Goal: Task Accomplishment & Management: Manage account settings

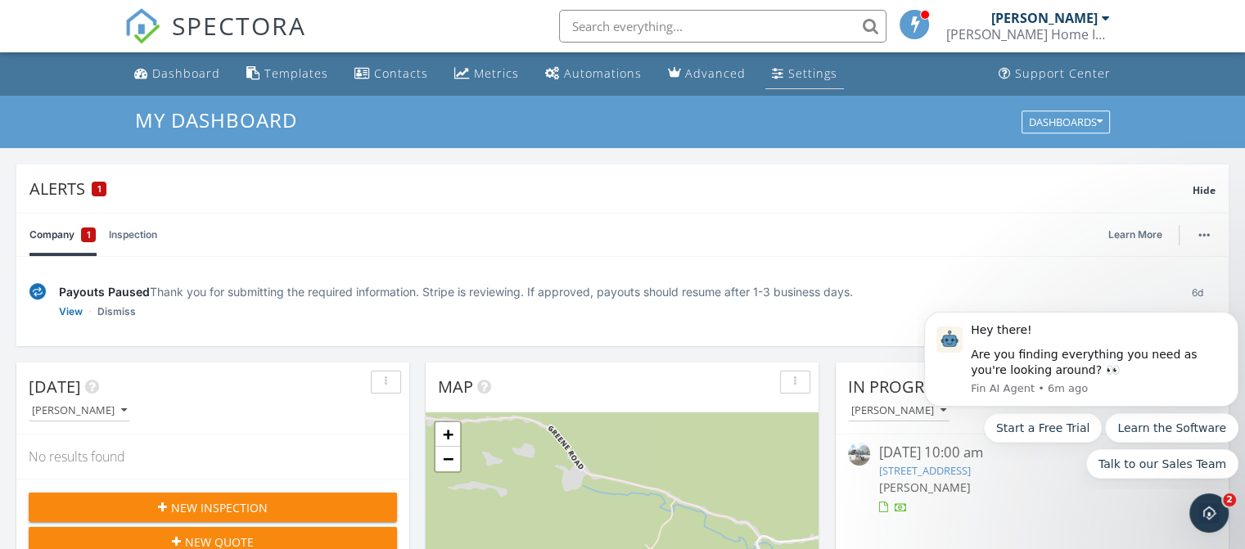
click at [799, 75] on div "Settings" at bounding box center [813, 74] width 49 height 16
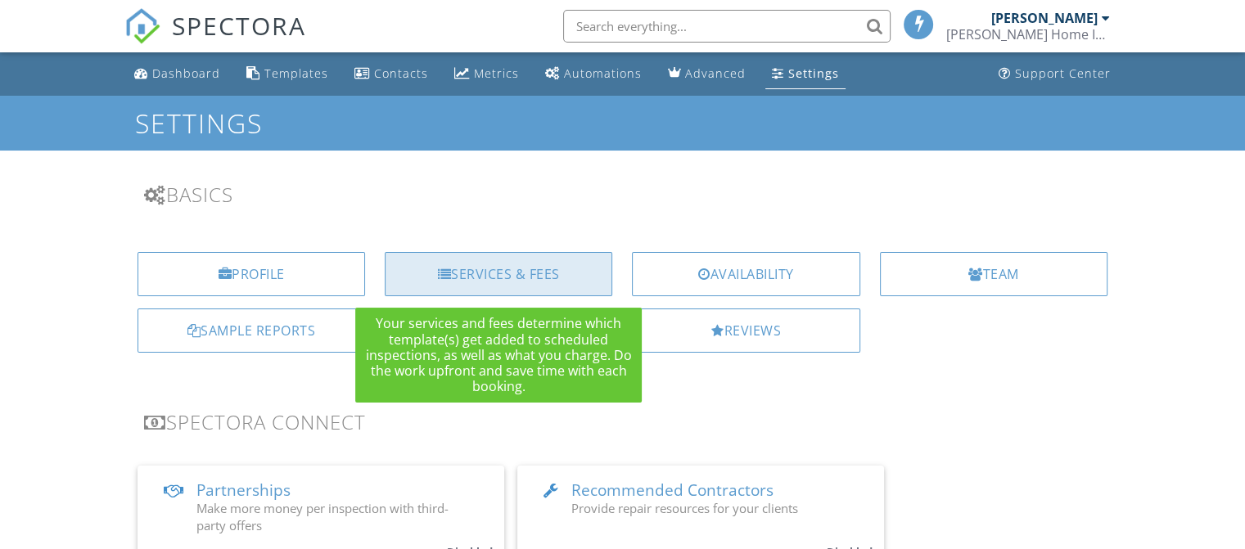
click at [498, 271] on div "Services & Fees" at bounding box center [499, 274] width 228 height 44
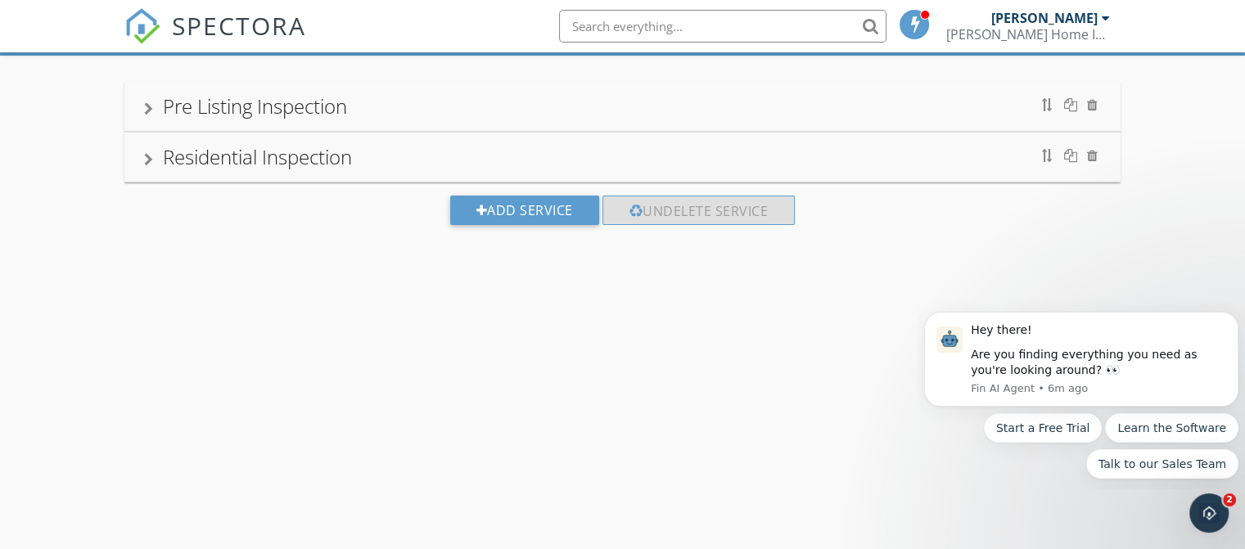
click at [230, 160] on div "Residential Inspection" at bounding box center [257, 156] width 189 height 27
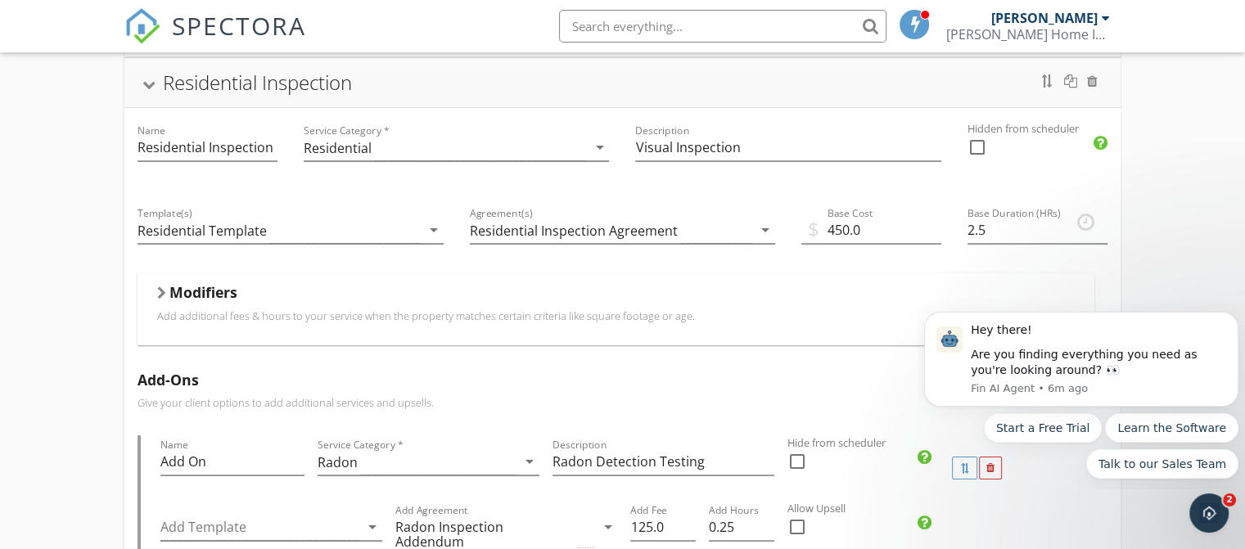
scroll to position [341, 0]
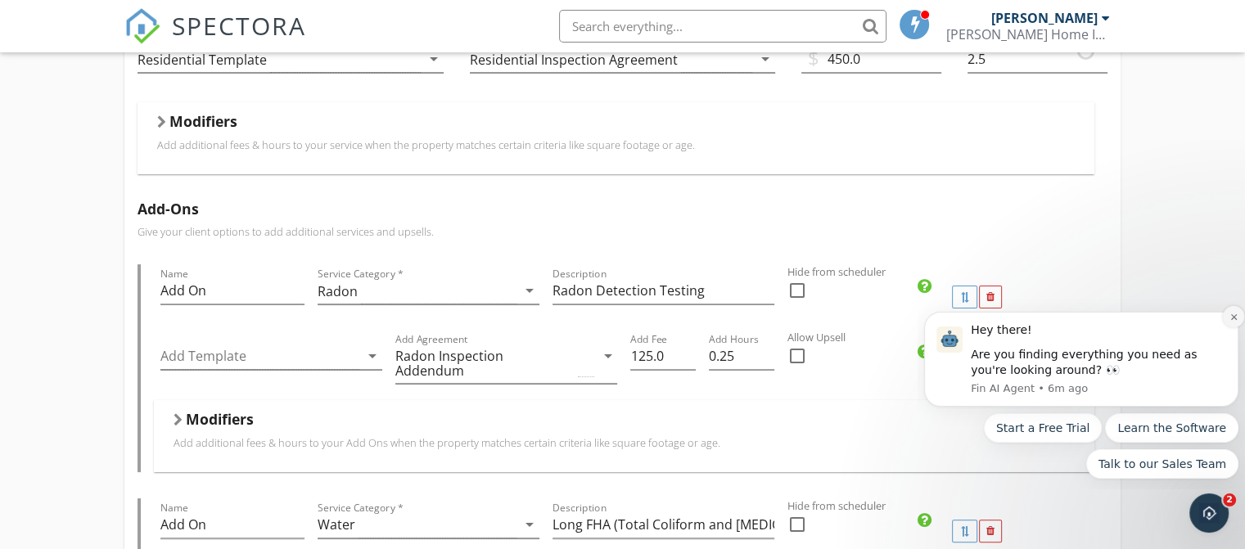
click at [1233, 314] on icon "Dismiss notification" at bounding box center [1234, 317] width 9 height 9
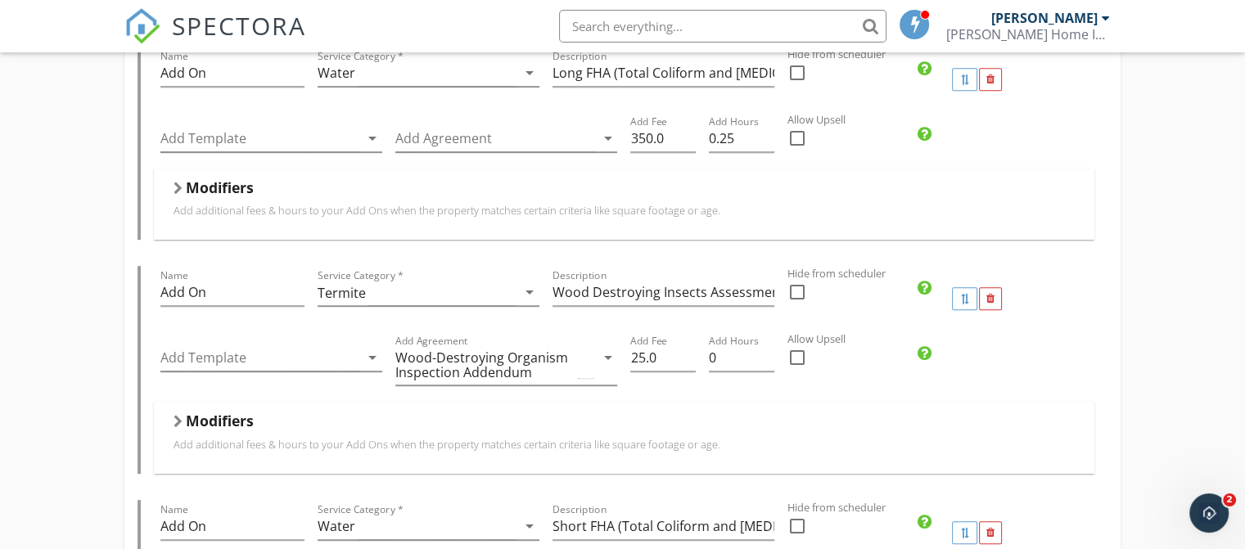
scroll to position [801, 0]
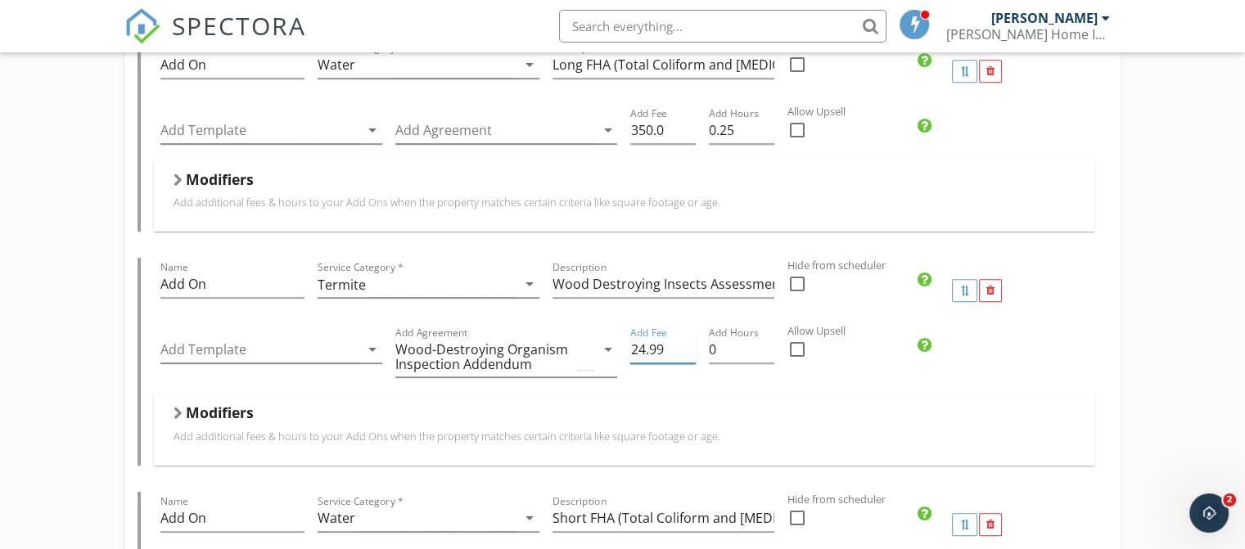
click at [688, 337] on input "24.99" at bounding box center [663, 350] width 66 height 27
click at [688, 337] on input "24.98" at bounding box center [663, 350] width 66 height 27
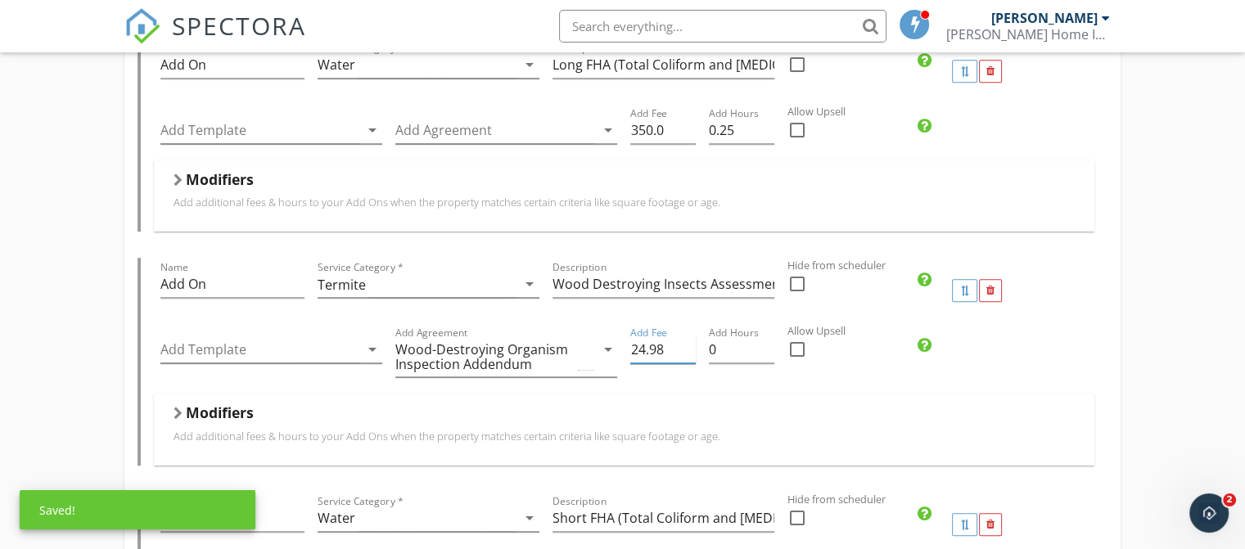
click at [673, 337] on input "24.98" at bounding box center [663, 350] width 66 height 27
type input "2"
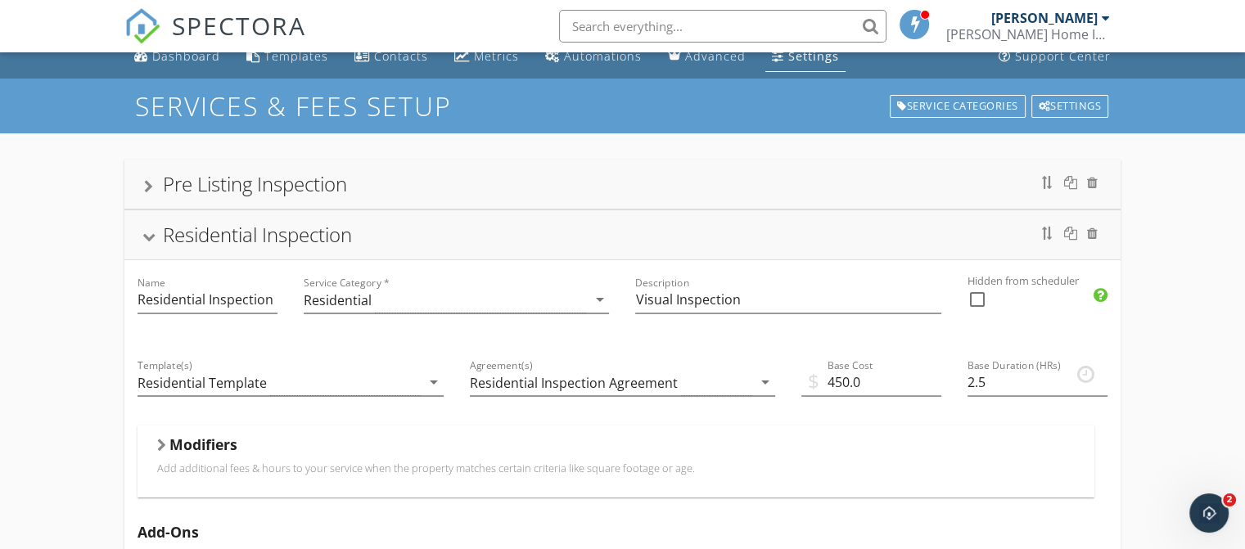
scroll to position [0, 0]
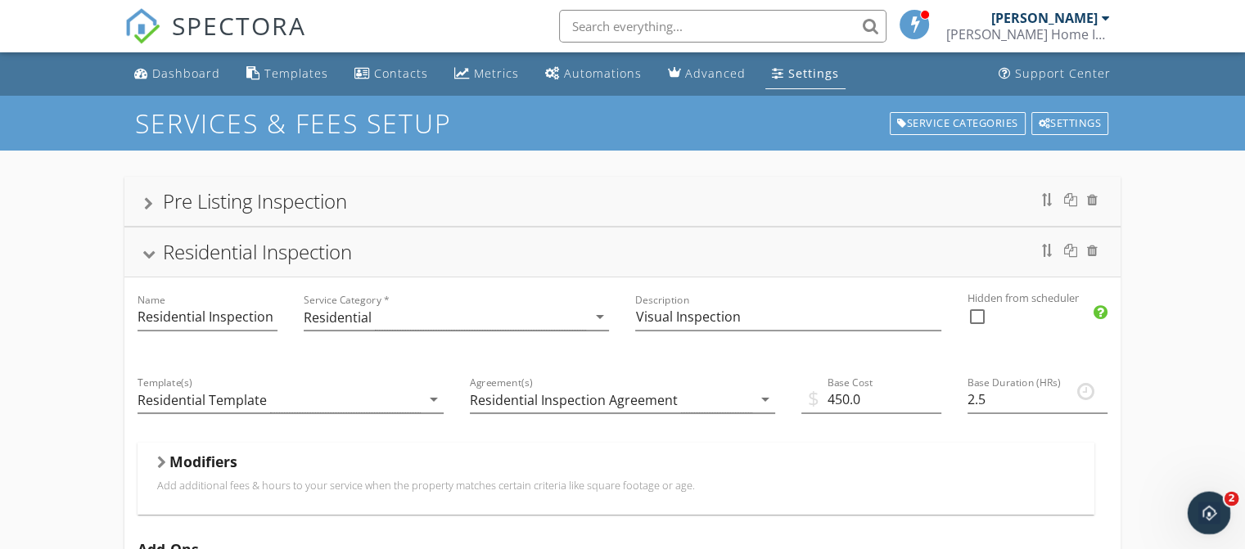
type input "0.00"
click at [1216, 508] on icon "Open Intercom Messenger" at bounding box center [1207, 511] width 27 height 27
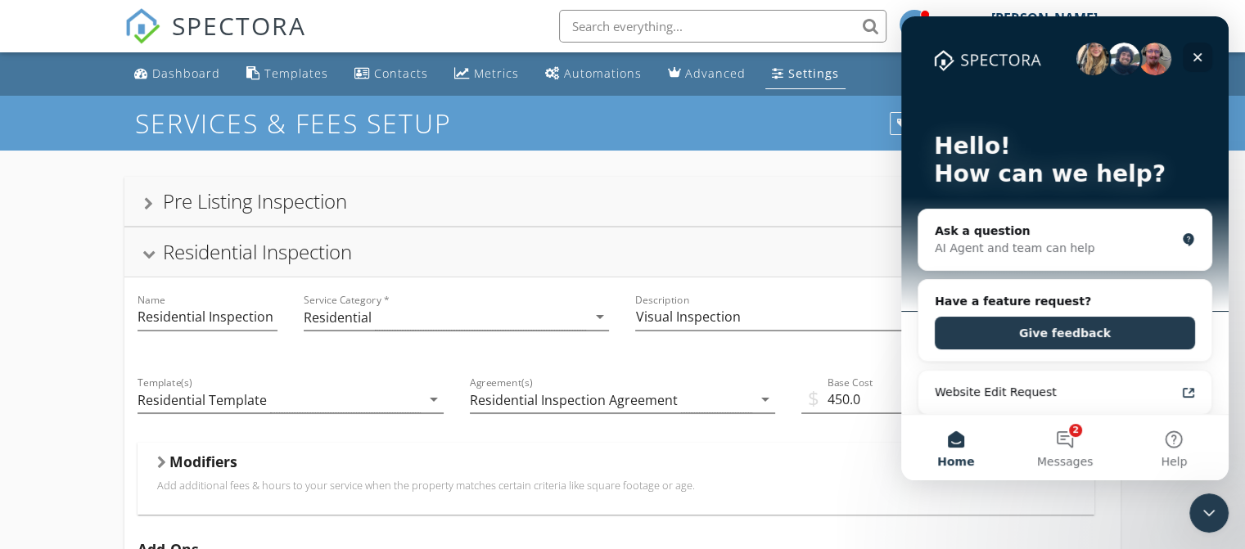
click at [1196, 56] on icon "Close" at bounding box center [1197, 57] width 13 height 13
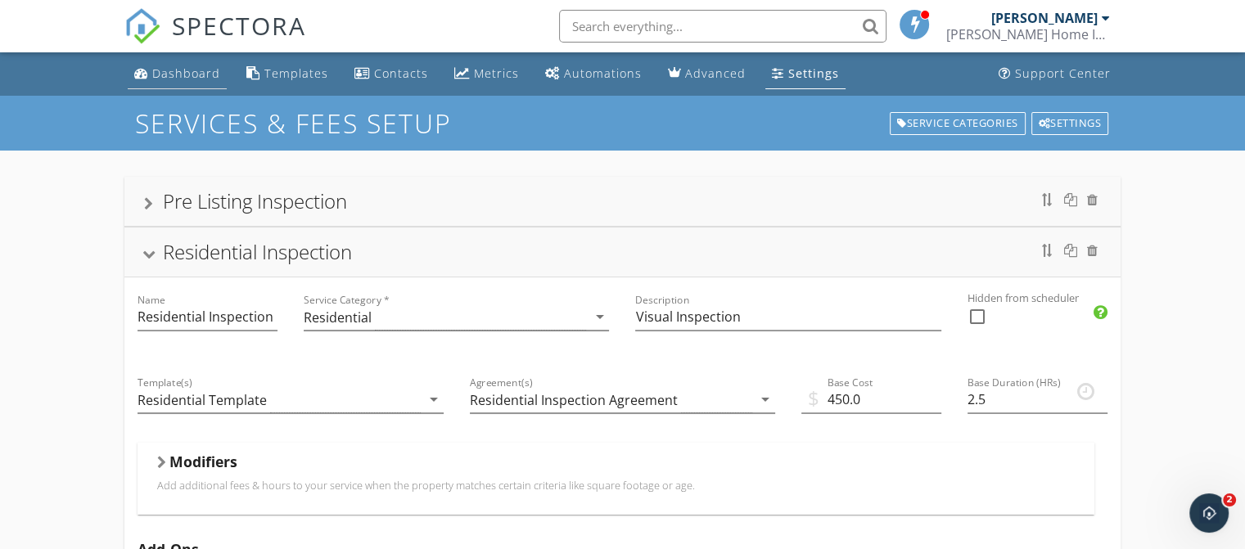
click at [177, 75] on div "Dashboard" at bounding box center [186, 74] width 68 height 16
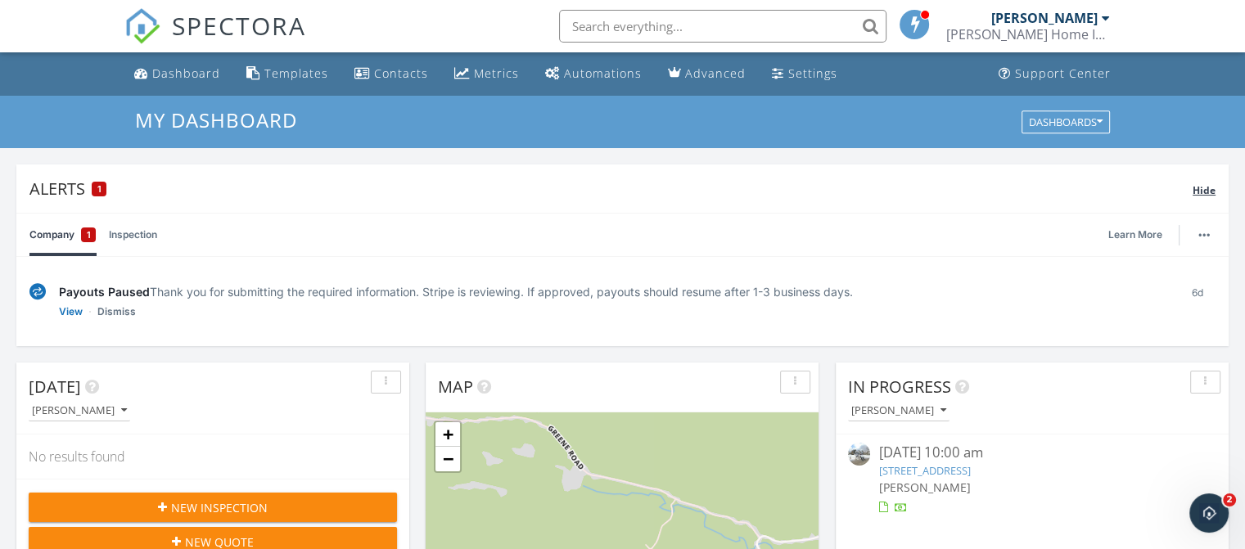
click at [98, 188] on span "1" at bounding box center [99, 188] width 4 height 11
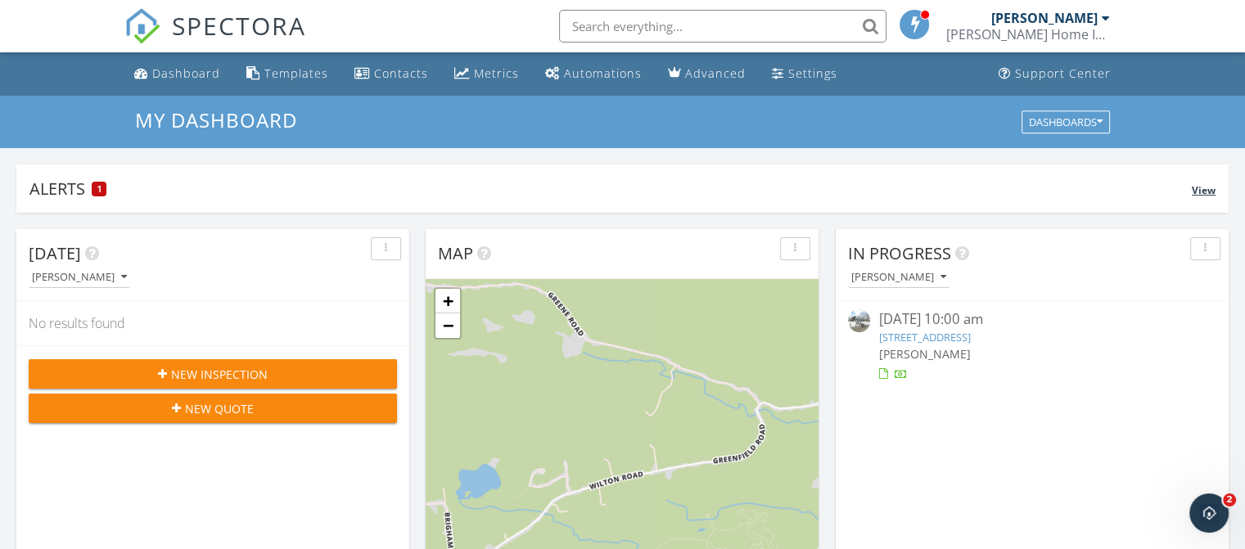
click at [98, 188] on span "1" at bounding box center [99, 188] width 4 height 11
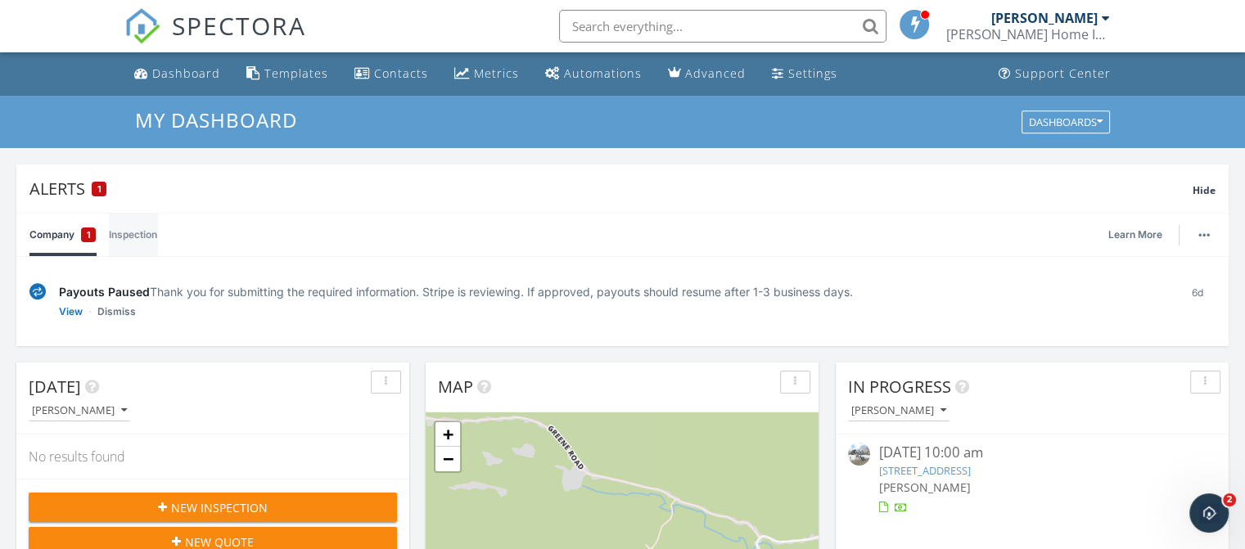
click at [124, 234] on link "Inspection" at bounding box center [133, 235] width 48 height 43
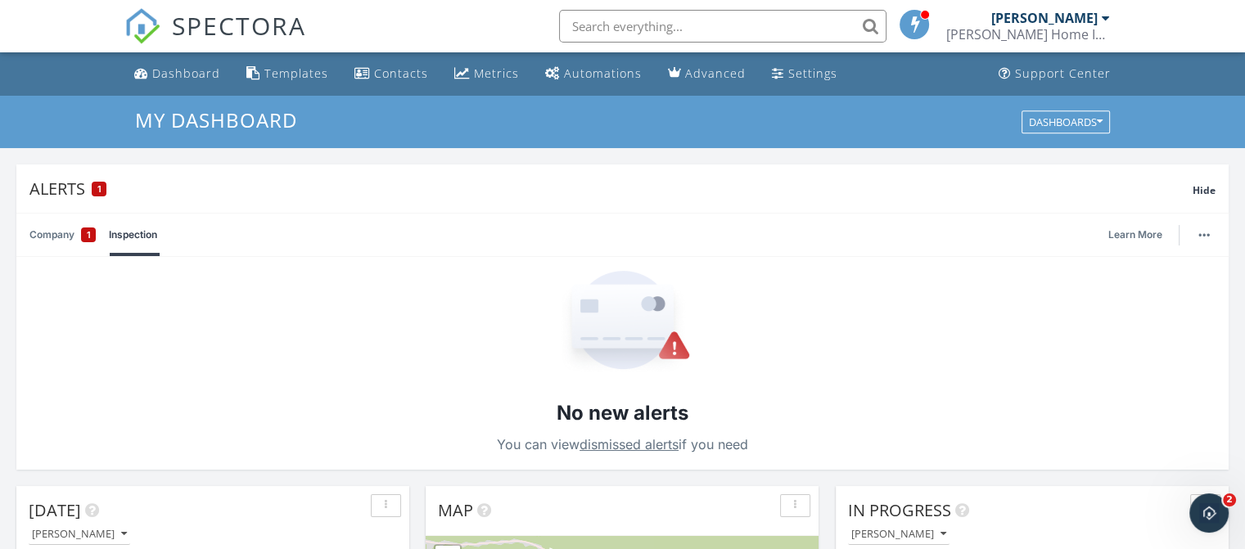
click at [58, 232] on link "Company 1" at bounding box center [62, 235] width 66 height 43
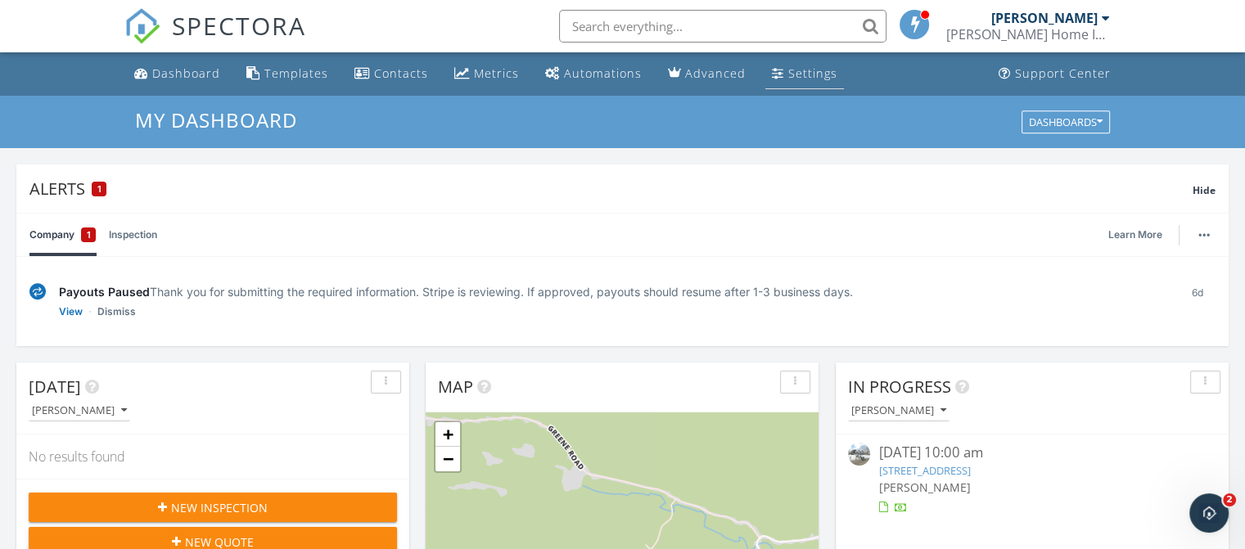
drag, startPoint x: 806, startPoint y: 72, endPoint x: 793, endPoint y: 66, distance: 14.6
click at [805, 72] on div "Settings" at bounding box center [813, 74] width 49 height 16
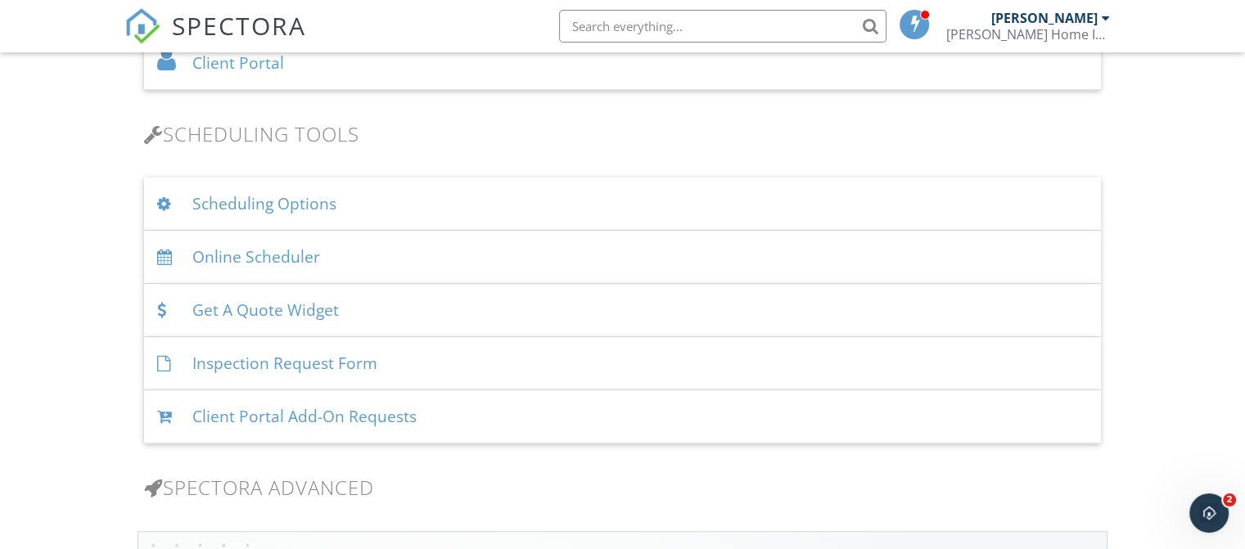
scroll to position [973, 0]
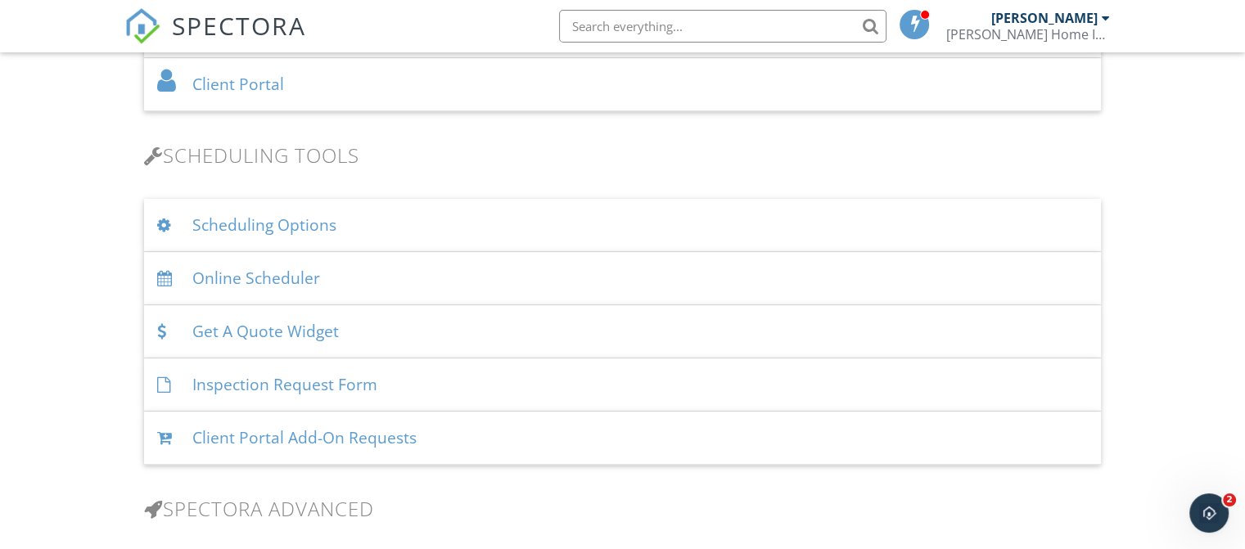
click at [265, 330] on div "Get A Quote Widget" at bounding box center [622, 331] width 957 height 53
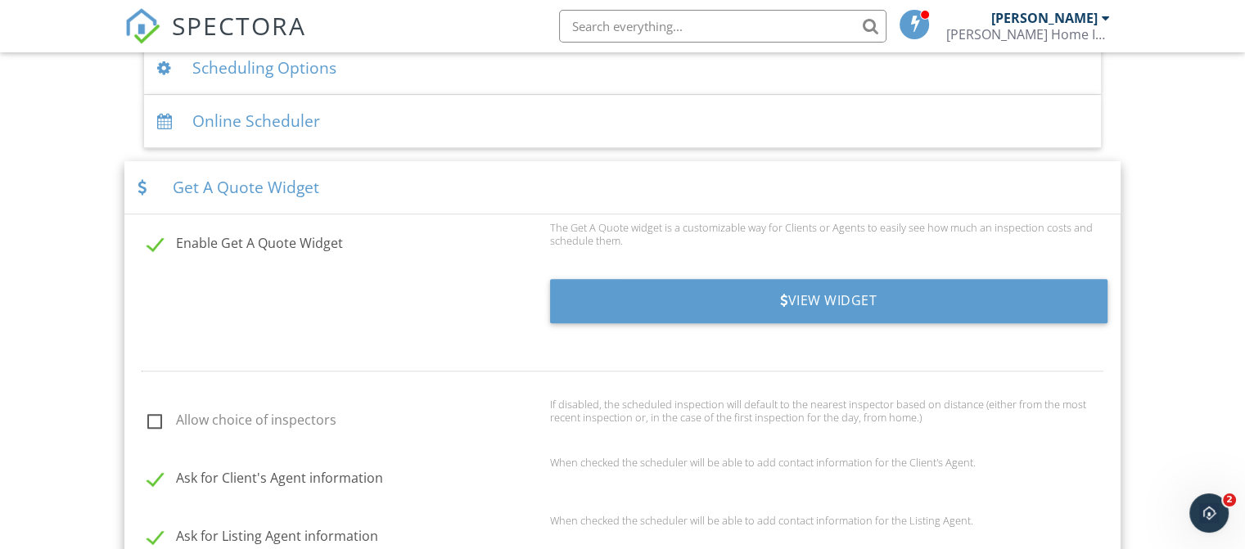
scroll to position [1218, 0]
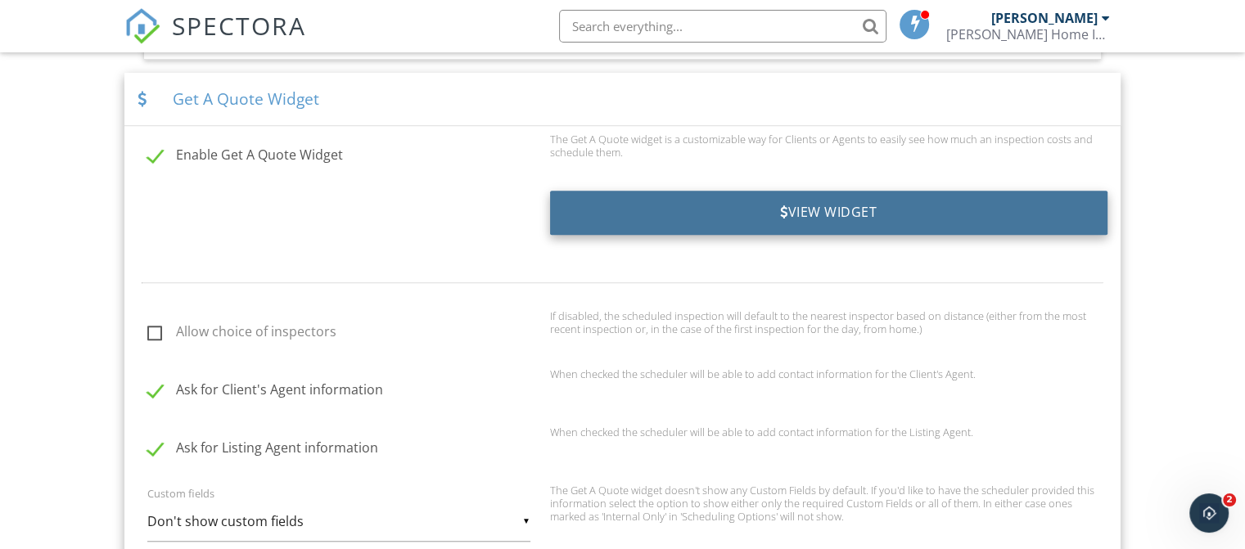
click at [838, 215] on div "View Widget" at bounding box center [829, 213] width 558 height 44
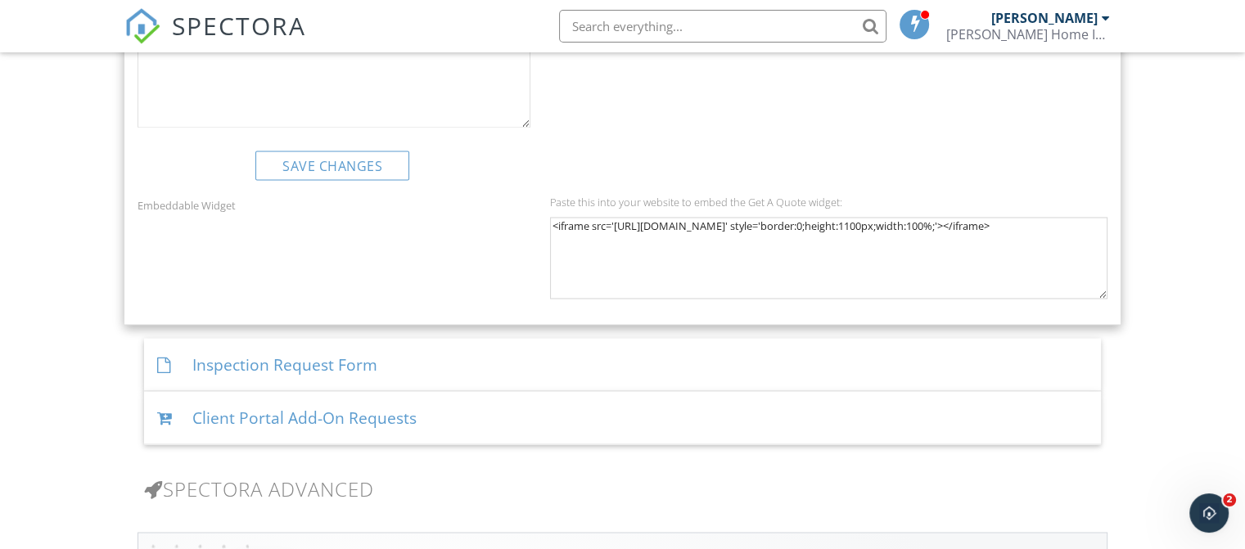
scroll to position [2773, 0]
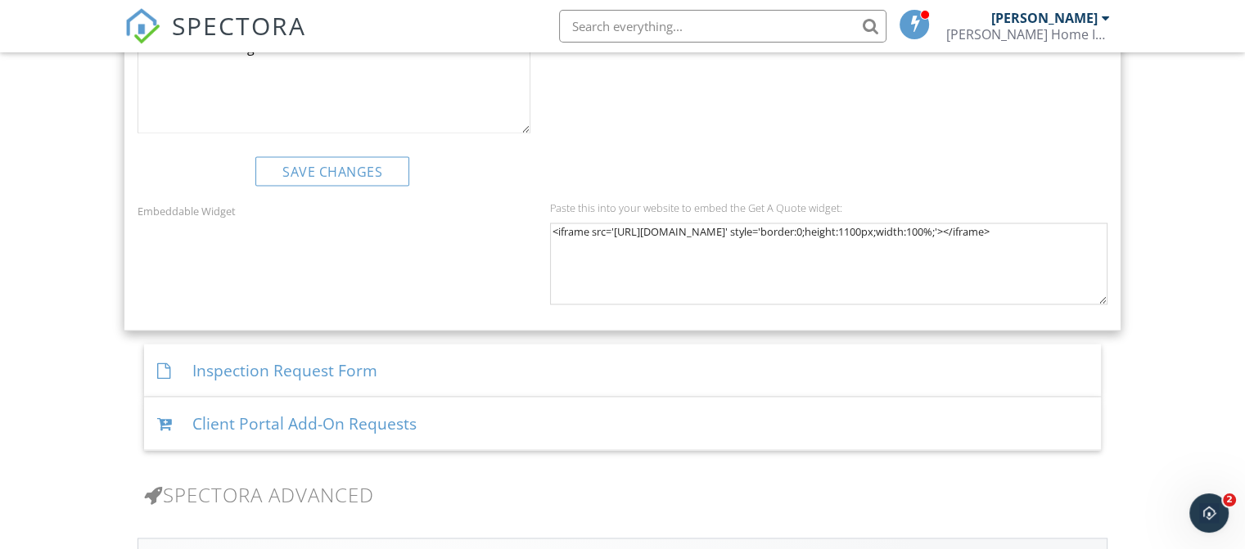
click at [233, 364] on div "Inspection Request Form" at bounding box center [622, 370] width 957 height 53
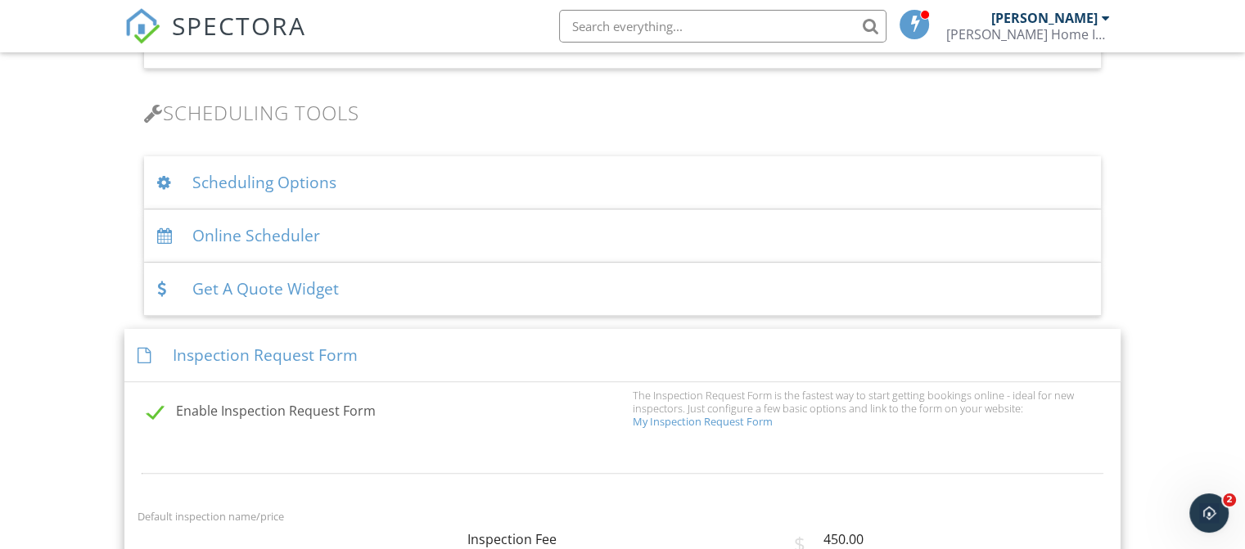
scroll to position [1021, 0]
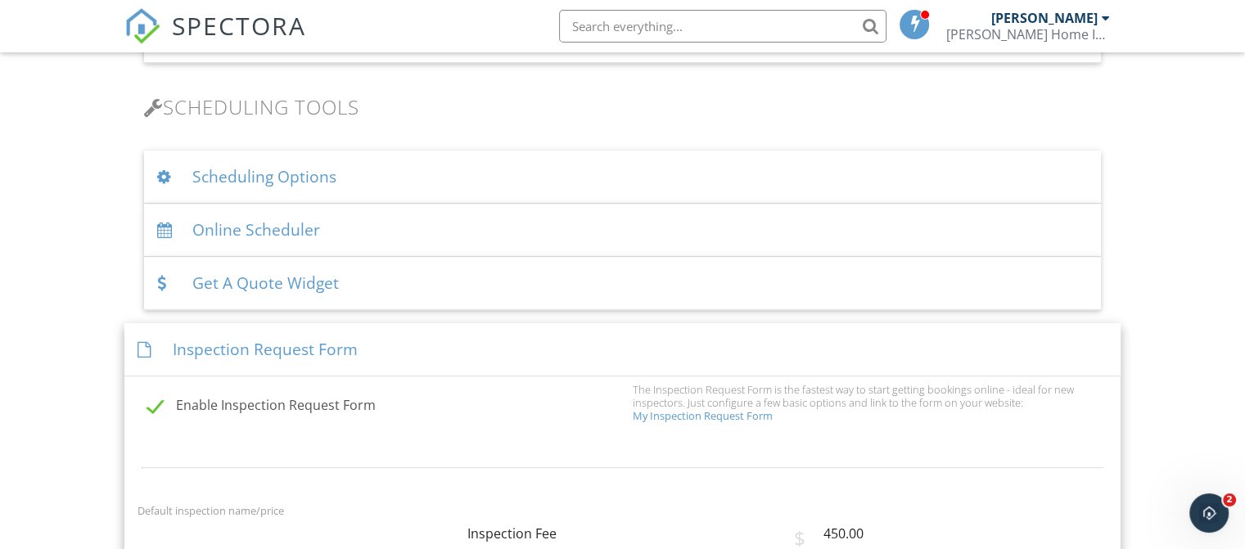
click at [210, 278] on div "Get A Quote Widget" at bounding box center [622, 283] width 957 height 53
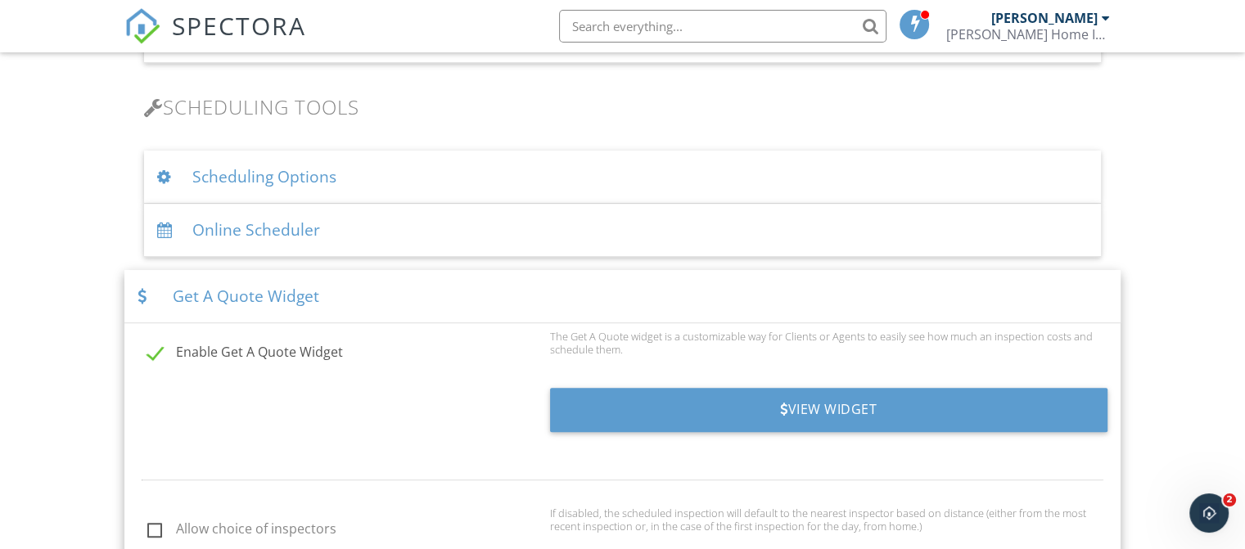
click at [224, 294] on div "Get A Quote Widget" at bounding box center [622, 296] width 997 height 53
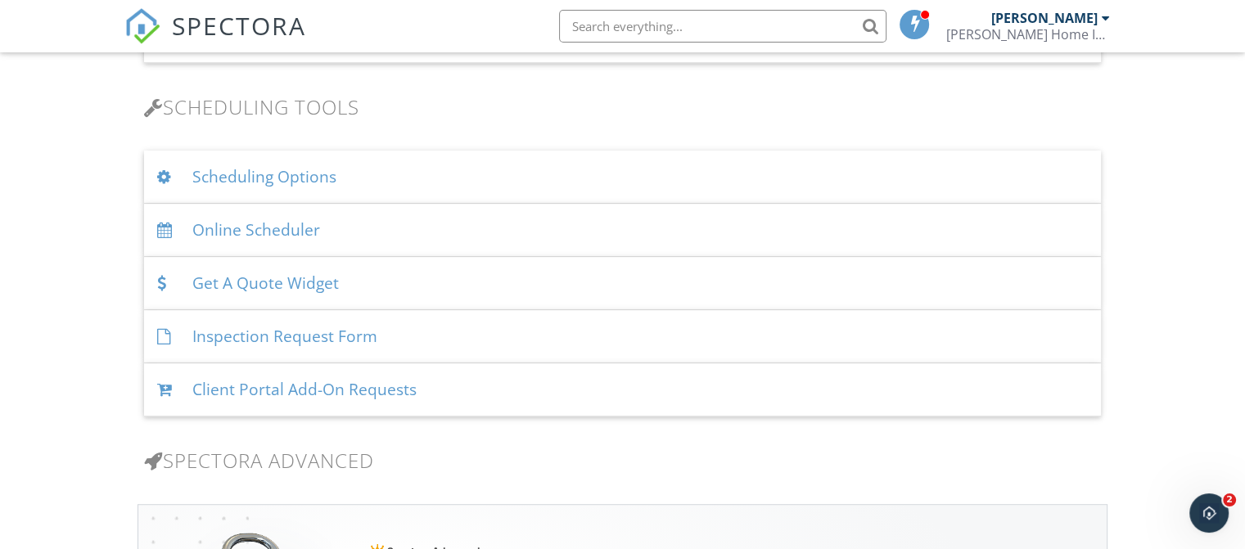
click at [276, 389] on div "Client Portal Add-On Requests" at bounding box center [622, 390] width 957 height 53
